Goal: Task Accomplishment & Management: Manage account settings

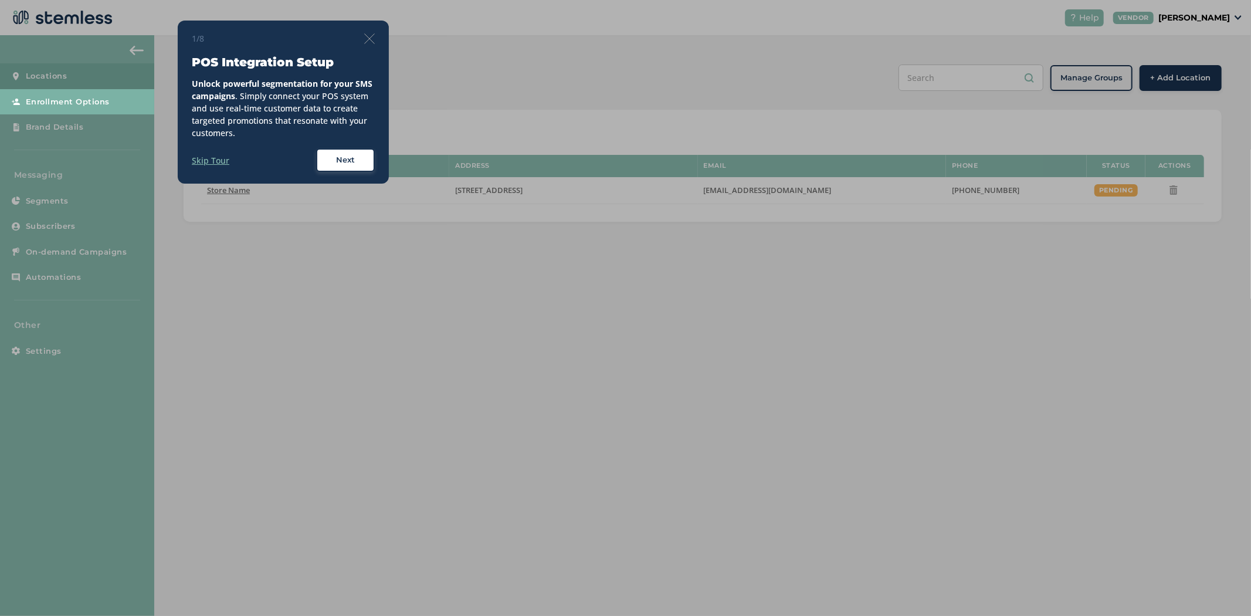
click at [362, 160] on div "Next" at bounding box center [345, 160] width 42 height 12
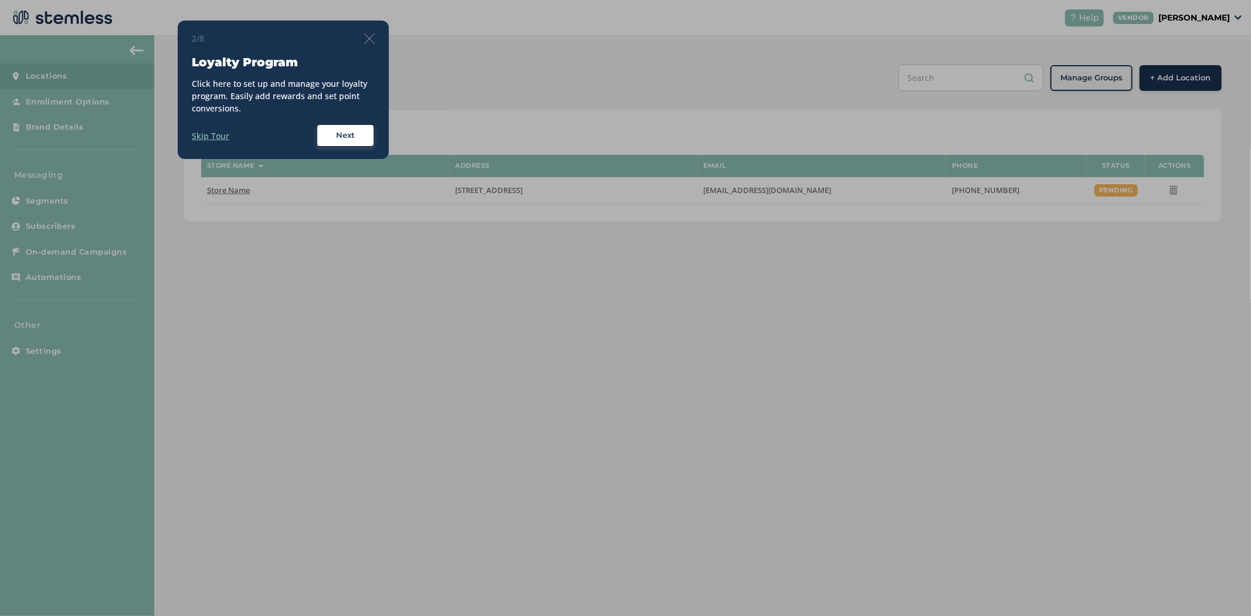
click at [333, 133] on div "Next" at bounding box center [345, 136] width 42 height 12
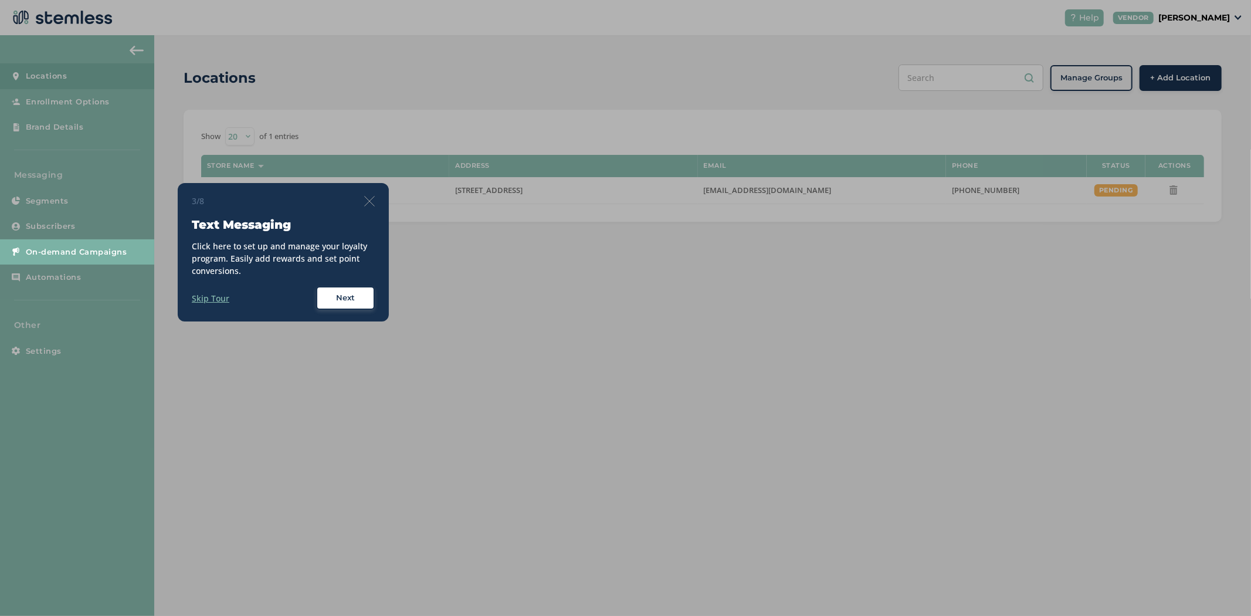
click at [344, 294] on span "Next" at bounding box center [345, 298] width 19 height 12
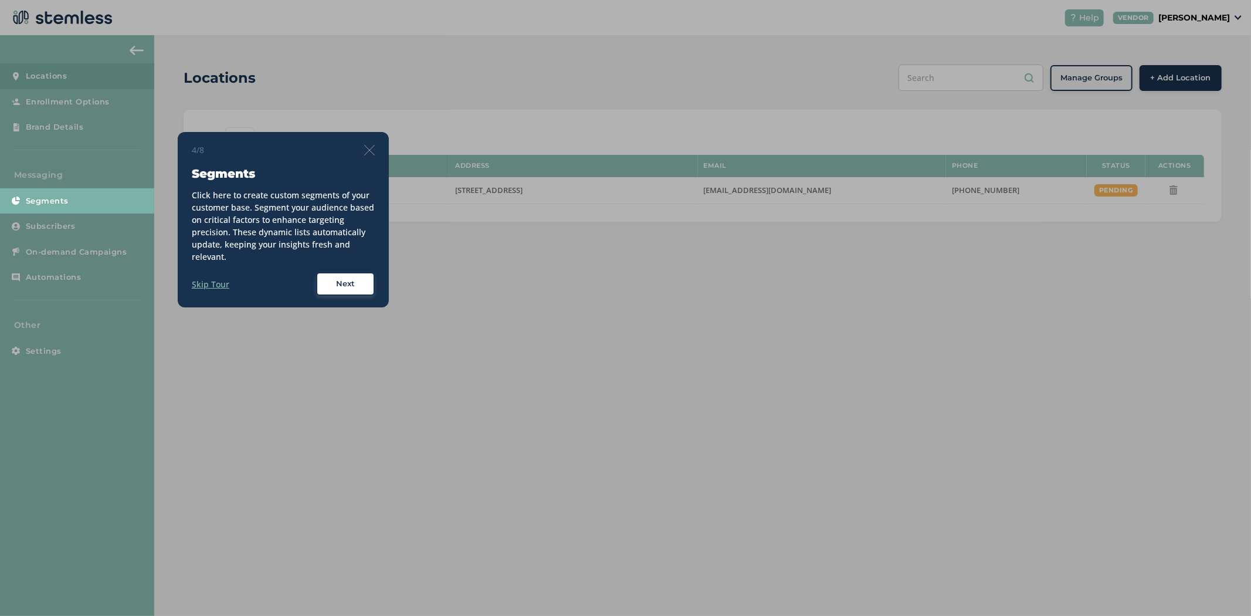
click at [352, 284] on span "Next" at bounding box center [345, 284] width 19 height 12
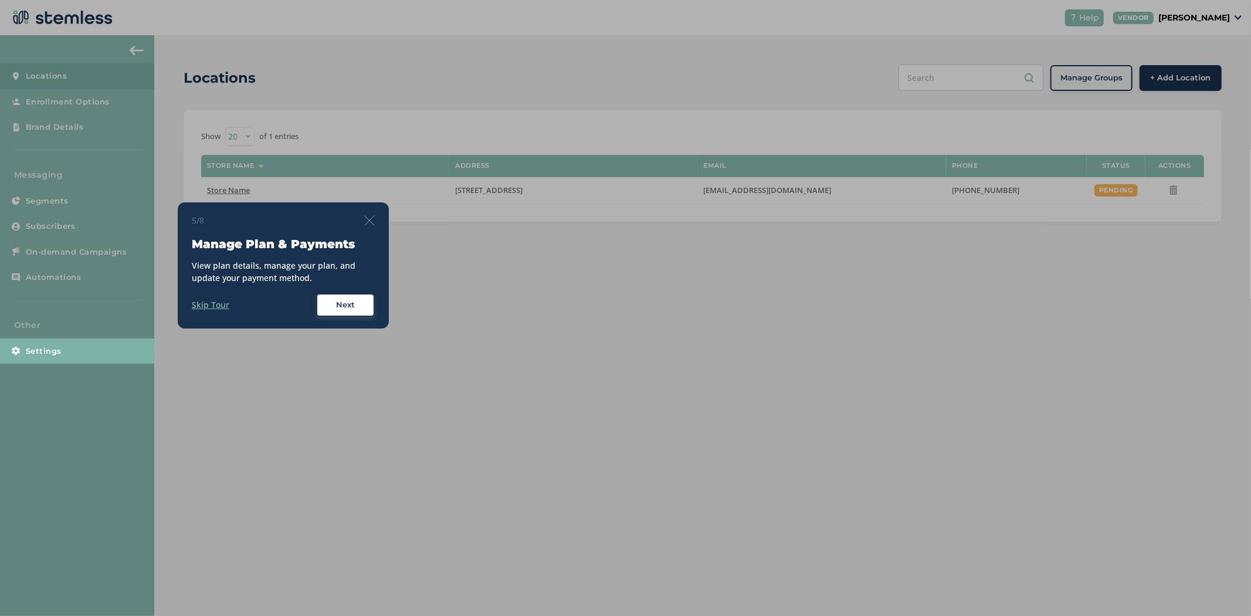
click at [350, 309] on span "Next" at bounding box center [345, 305] width 19 height 12
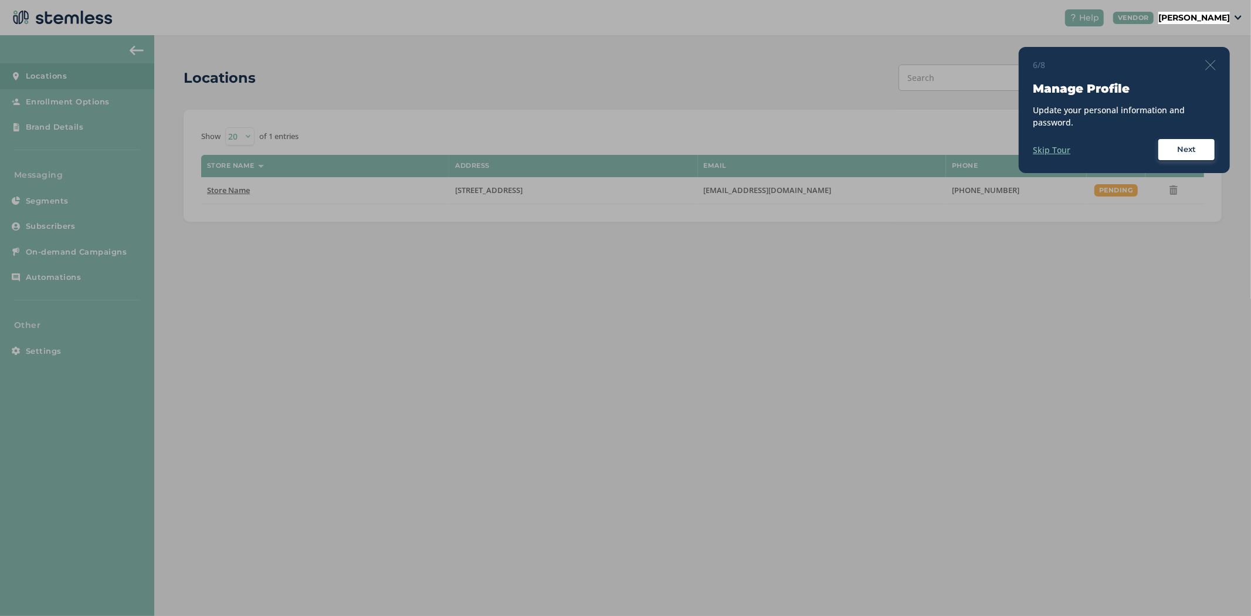
click at [1170, 145] on div "Next" at bounding box center [1186, 150] width 42 height 12
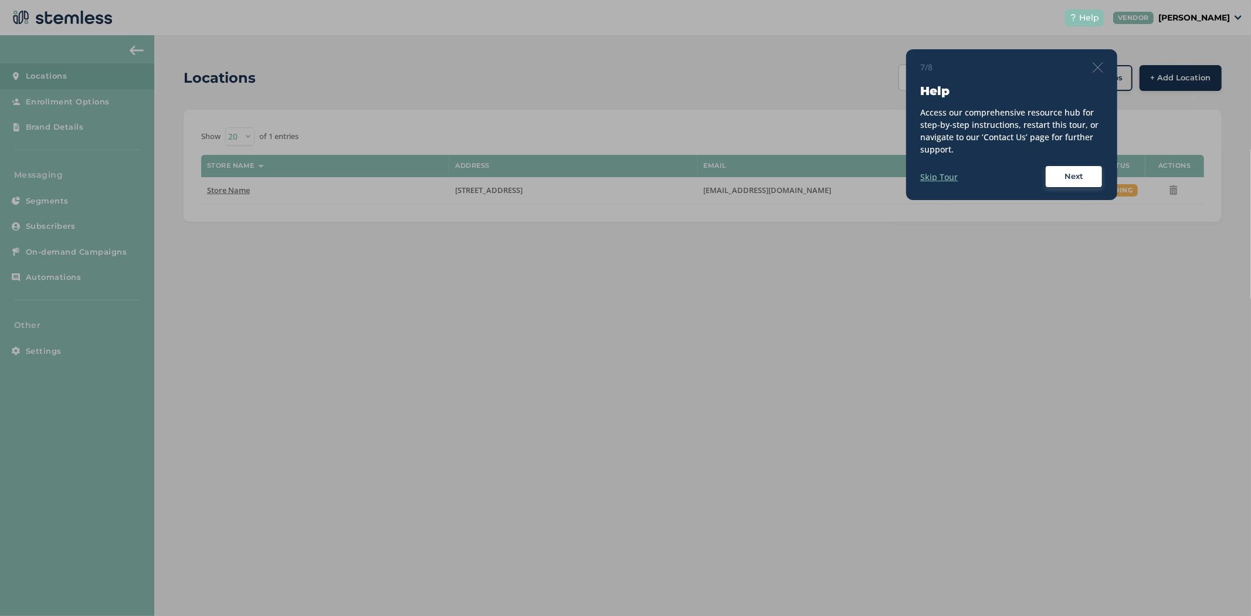
click at [1065, 179] on span "Next" at bounding box center [1073, 177] width 19 height 12
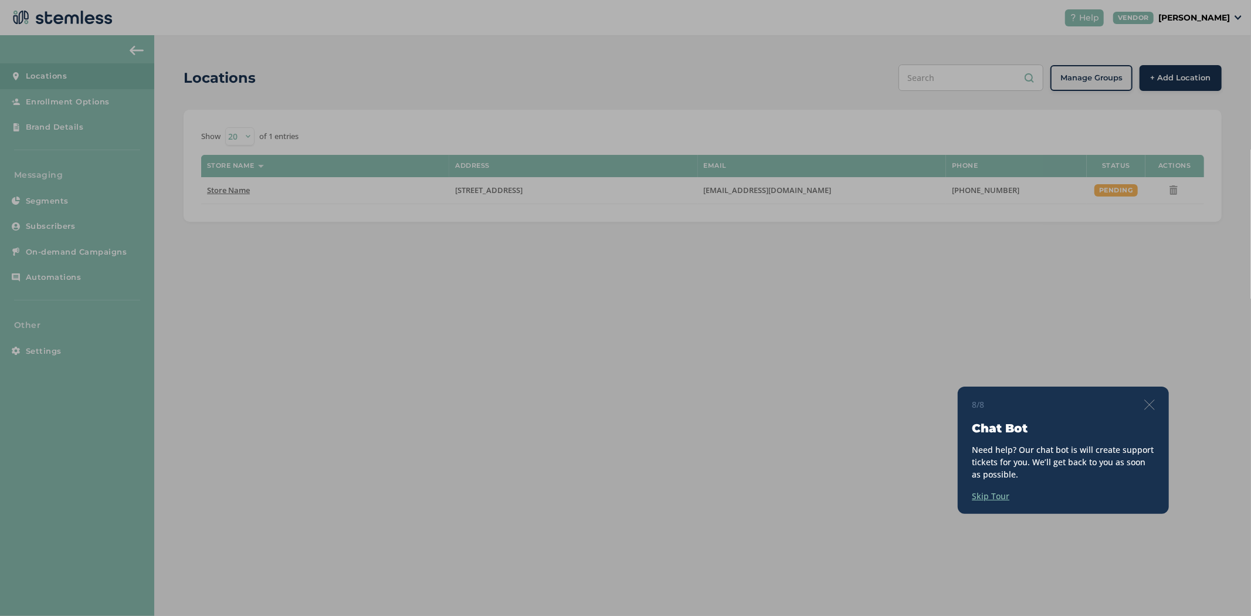
click at [1146, 397] on div "8/8 Chat Bot Need help? Our chat bot is will create support tickets for you. We…" at bounding box center [1063, 449] width 211 height 127
click at [1148, 402] on img at bounding box center [1149, 404] width 11 height 11
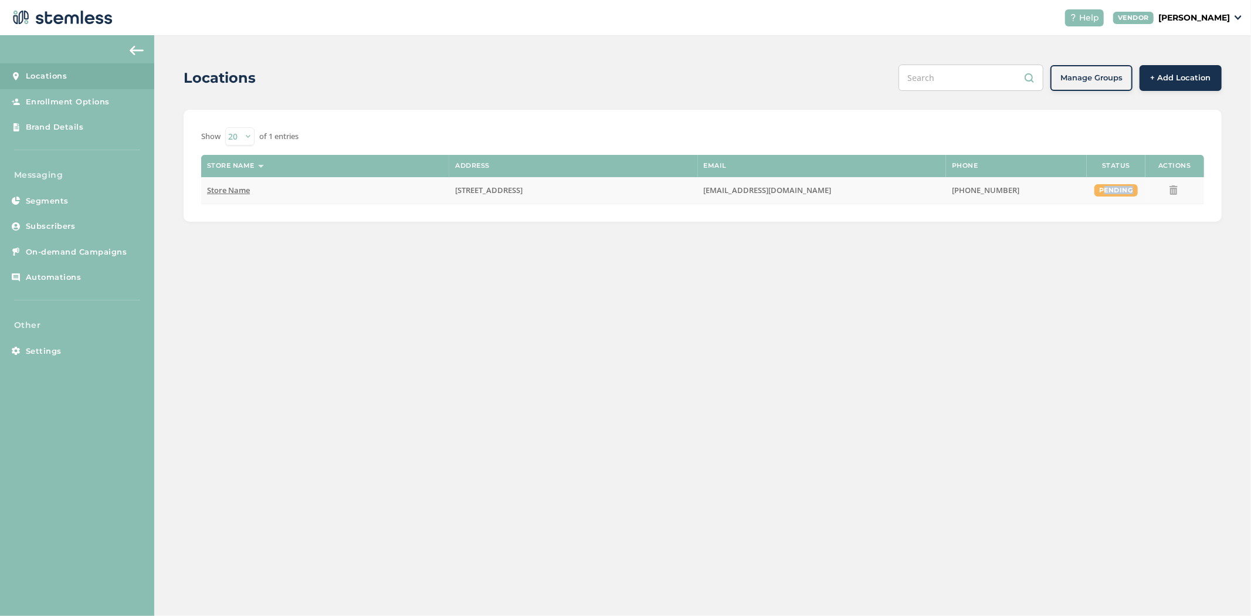
drag, startPoint x: 1107, startPoint y: 185, endPoint x: 1155, endPoint y: 185, distance: 48.7
click at [1155, 185] on tr "Store Name [STREET_ADDRESS][EMAIL_ADDRESS][DOMAIN_NAME] [PHONE_NUMBER] pending" at bounding box center [702, 190] width 1003 height 27
click at [1138, 215] on div "Show 20 50 100 of 1 entries Store name Address Email Phone Status Actions Store…" at bounding box center [703, 166] width 1038 height 112
click at [238, 188] on span "Store Name" at bounding box center [228, 190] width 43 height 11
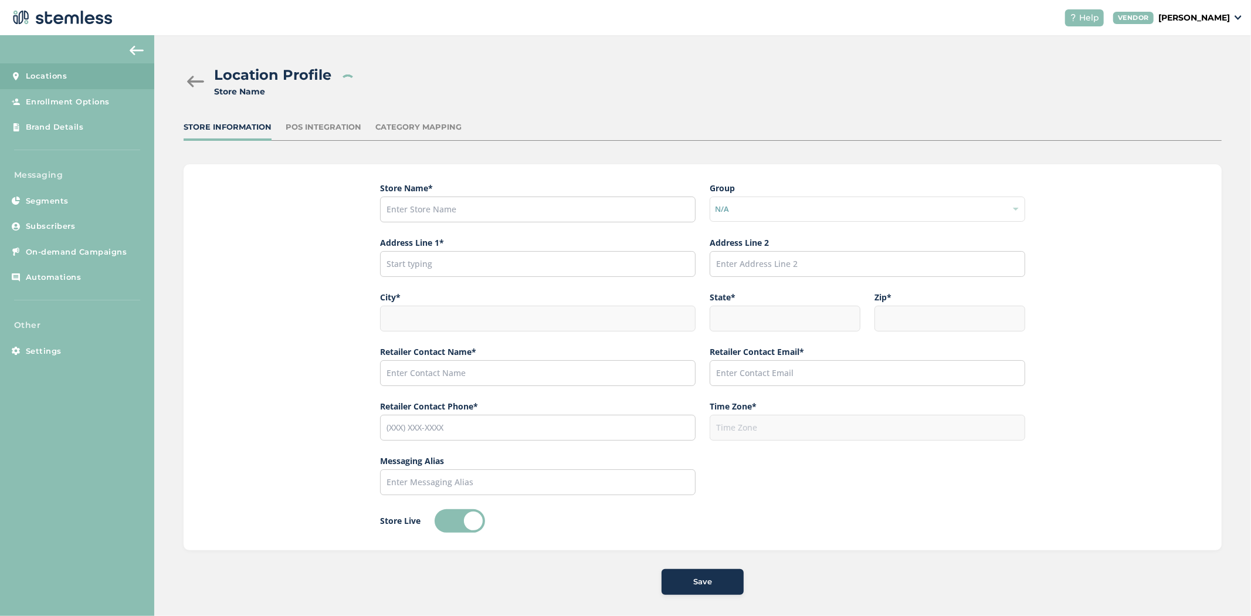
type input "Store Name"
type input "[STREET_ADDRESS]"
type input "[GEOGRAPHIC_DATA]"
type input "OR"
type input "97225"
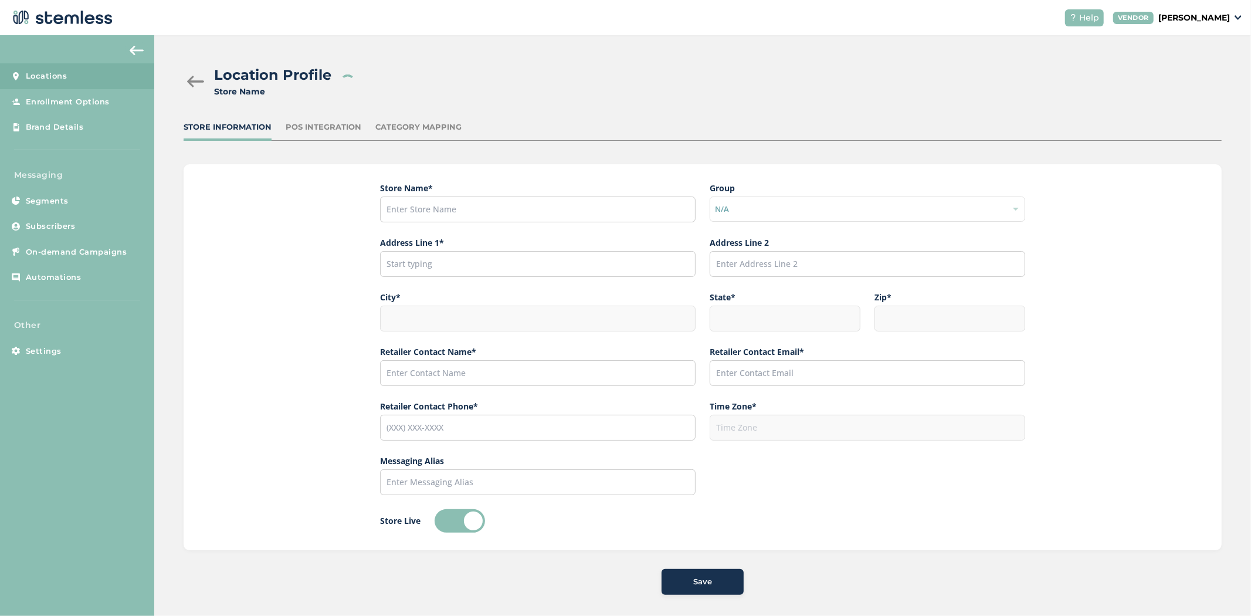
type input "[PERSON_NAME]"
type input "[EMAIL_ADDRESS][DOMAIN_NAME]"
type input "[PHONE_NUMBER]"
type input "America/Los_Angeles"
click at [325, 131] on div "POS Integration" at bounding box center [324, 127] width 76 height 12
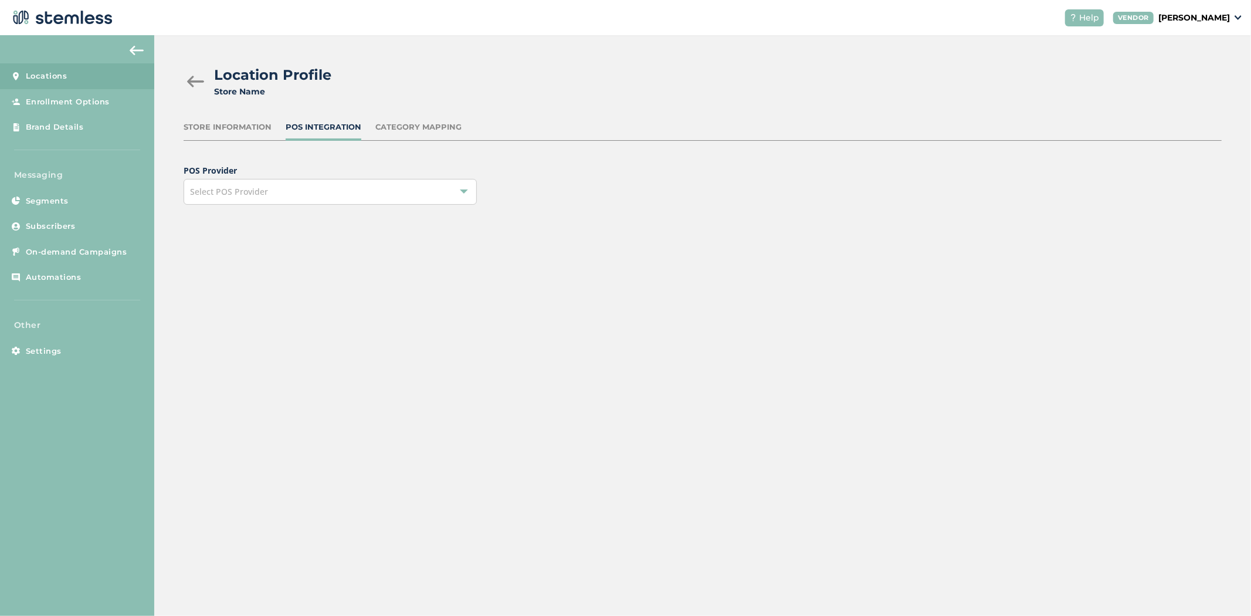
click at [323, 190] on div "Select POS Provider" at bounding box center [330, 192] width 293 height 26
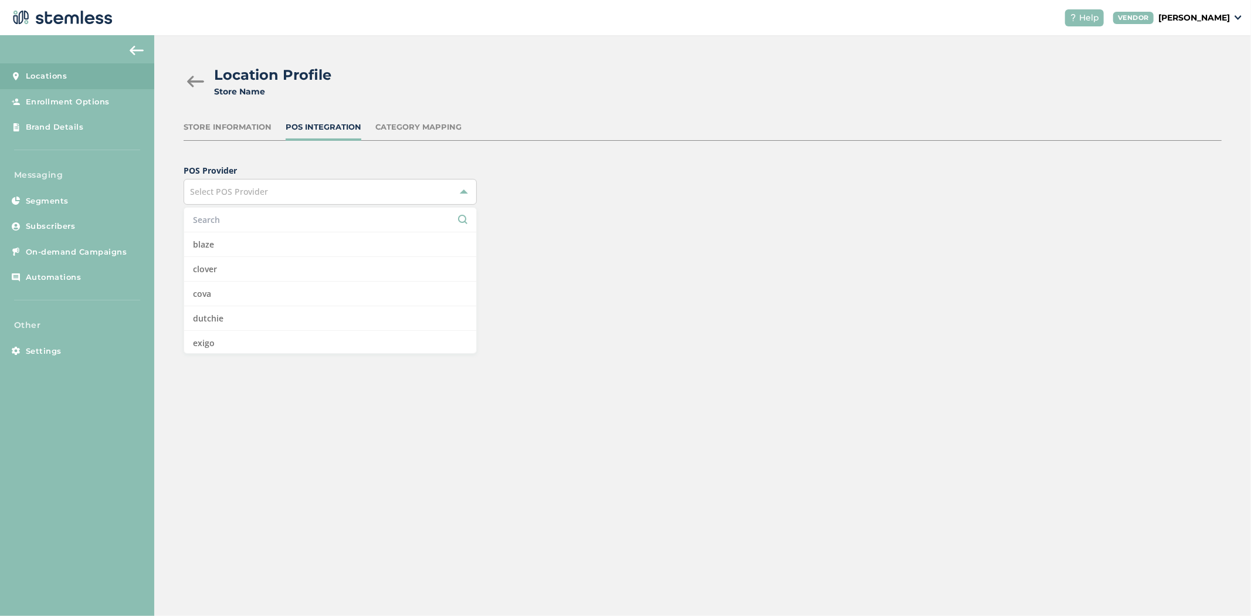
click at [456, 75] on div "Location Profile Store Name" at bounding box center [698, 81] width 1029 height 33
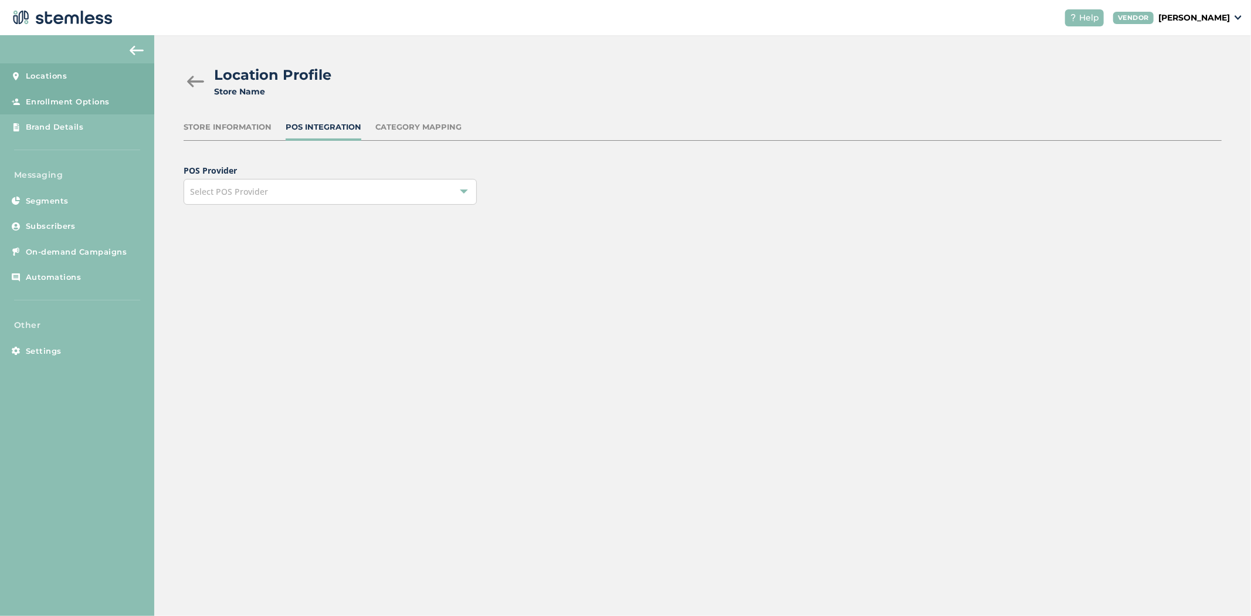
click at [43, 96] on span "Enrollment Options" at bounding box center [68, 102] width 84 height 12
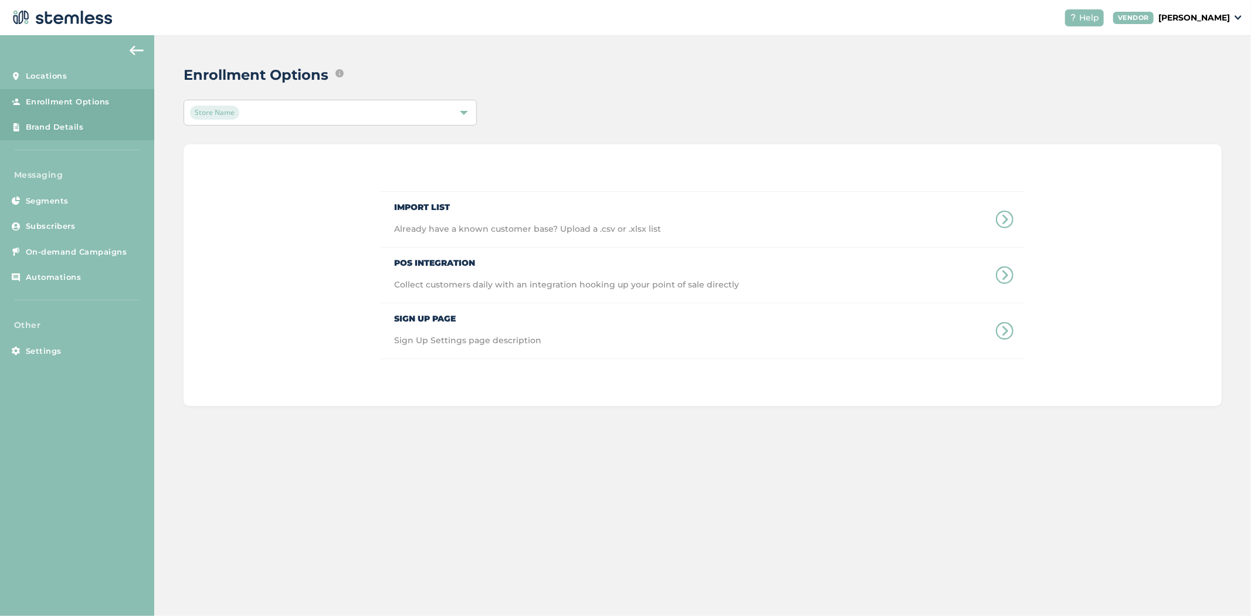
click at [38, 124] on span "Brand Details" at bounding box center [55, 127] width 58 height 12
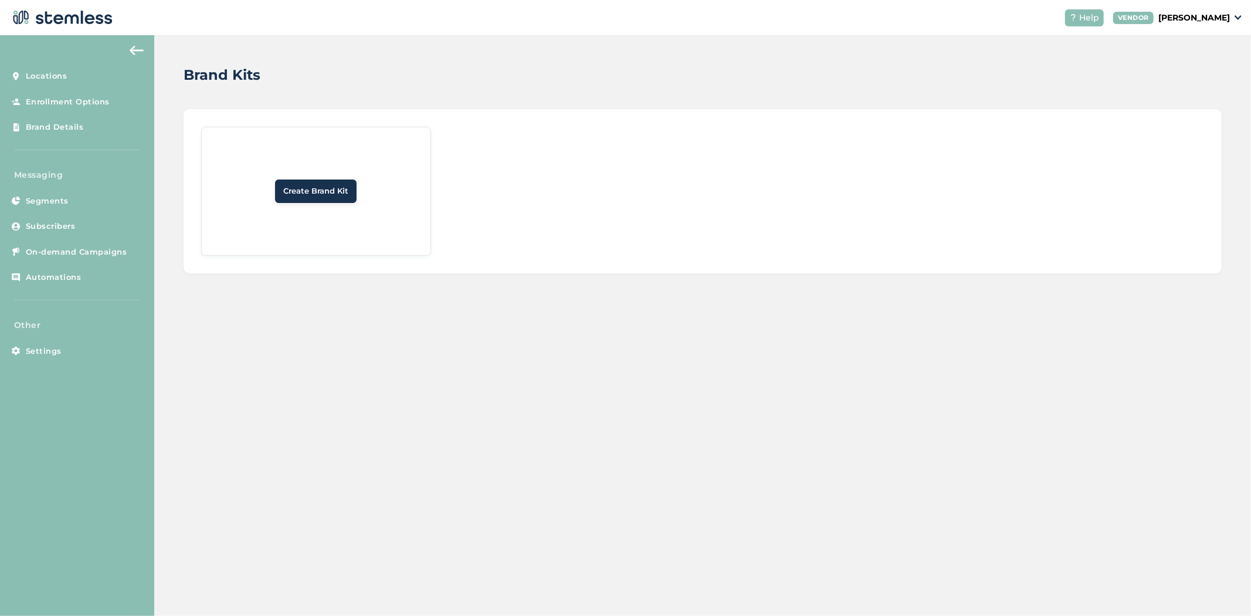
click at [147, 53] on button at bounding box center [136, 50] width 23 height 19
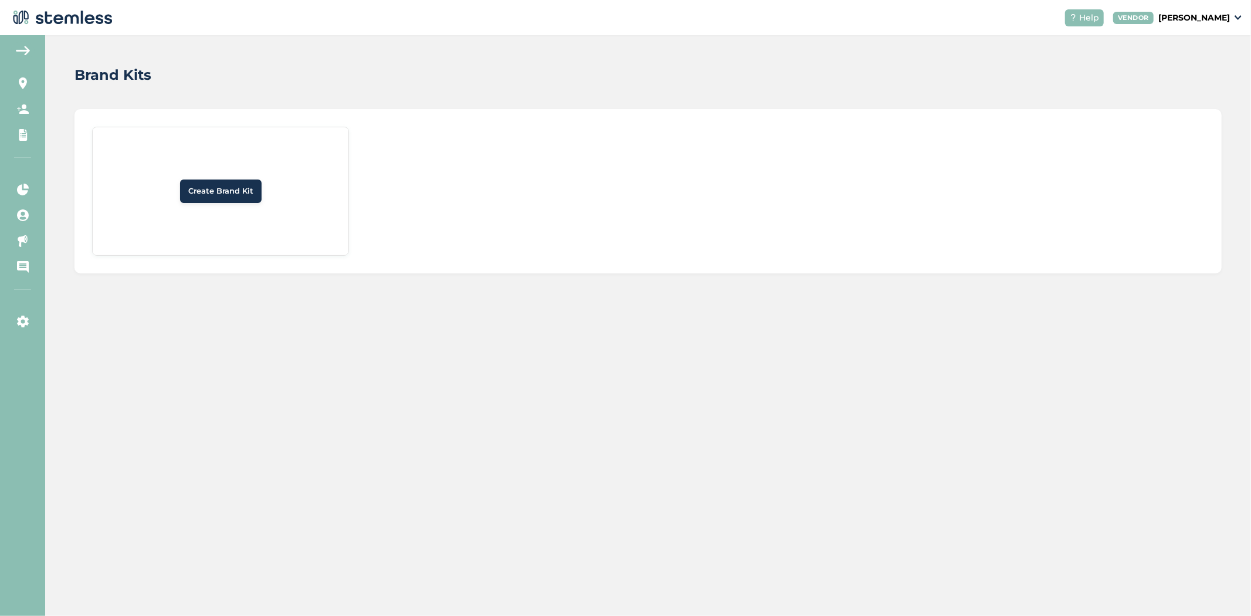
click at [25, 55] on button at bounding box center [22, 50] width 23 height 19
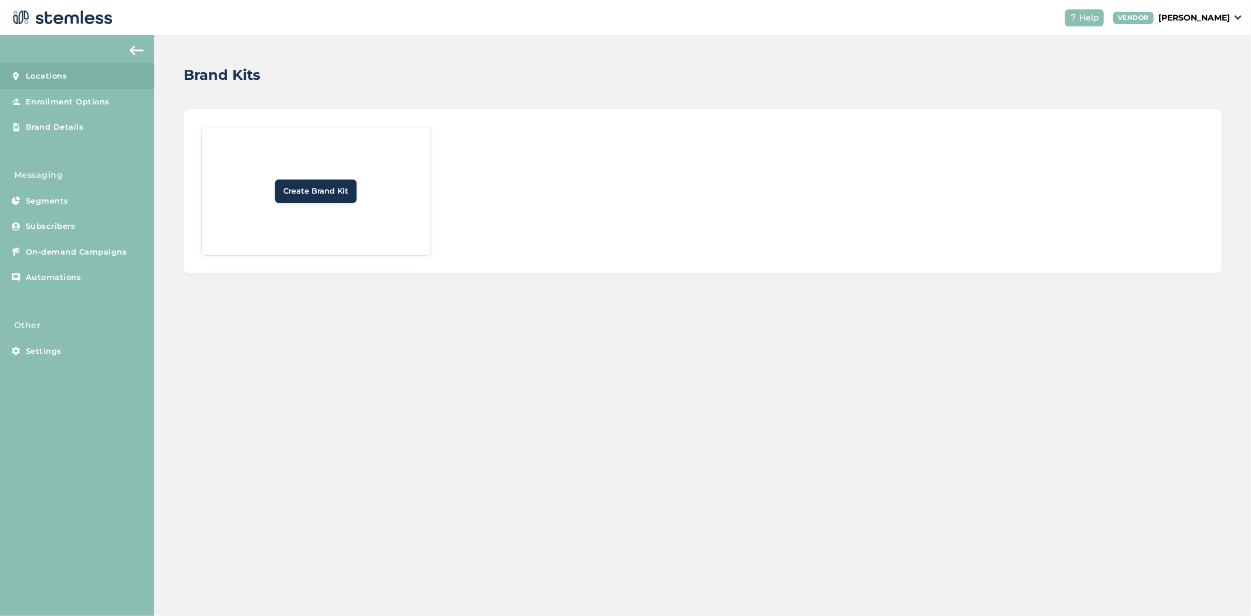
click at [74, 65] on link "Locations" at bounding box center [77, 76] width 154 height 26
